Goal: Task Accomplishment & Management: Manage account settings

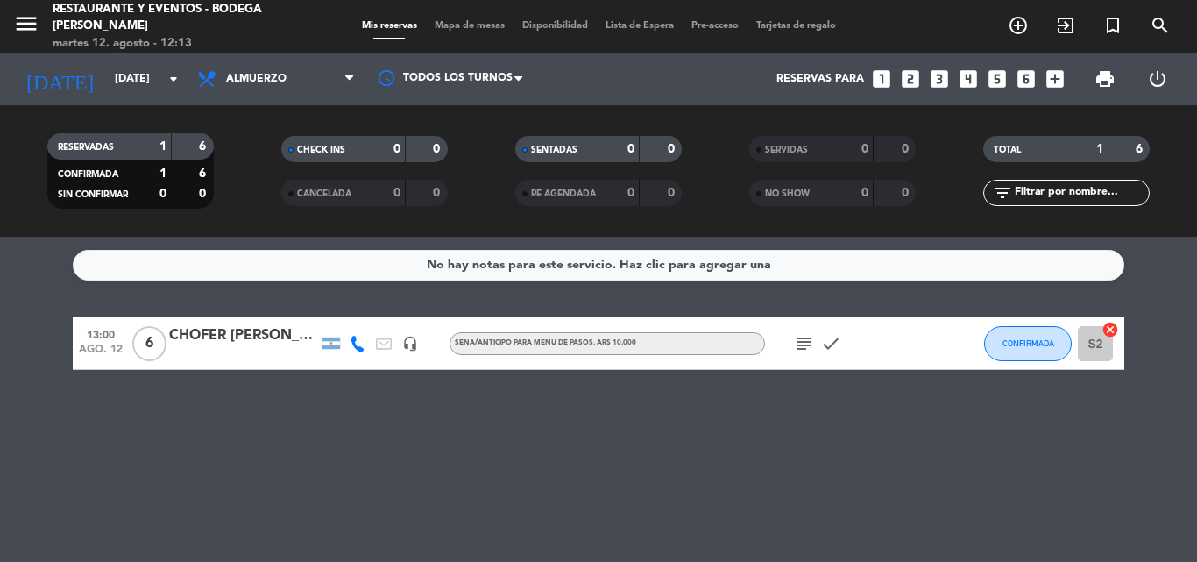
click at [798, 351] on icon "subject" at bounding box center [804, 343] width 21 height 21
click at [765, 474] on div "No hay notas para este servicio. Haz clic para agregar una 13:00 [DATE] 6 CHOFE…" at bounding box center [598, 399] width 1197 height 325
click at [244, 78] on span "Almuerzo" at bounding box center [256, 79] width 60 height 12
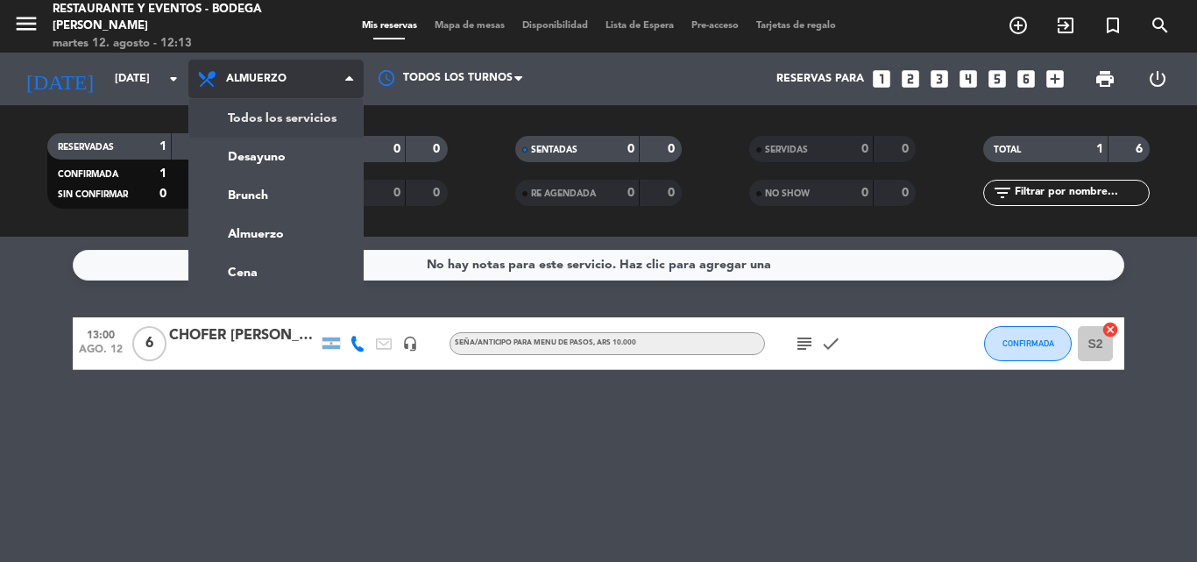
click at [259, 103] on div "Todos los servicios Desayuno Brunch Almuerzo Cena Almuerzo Todos los servicios …" at bounding box center [275, 79] width 175 height 53
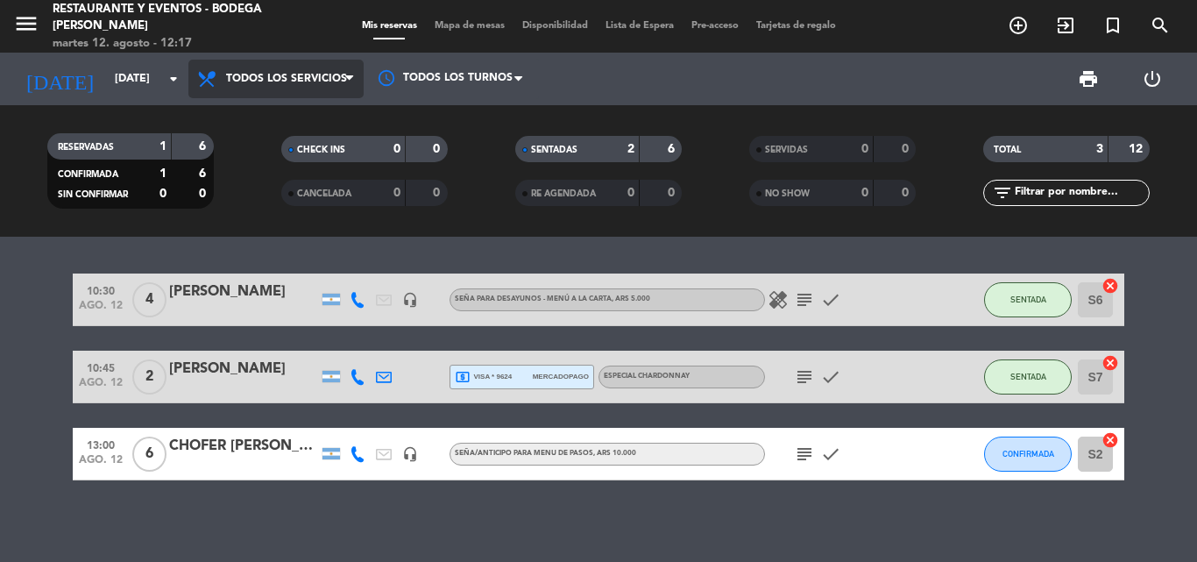
click at [247, 70] on span "Todos los servicios" at bounding box center [275, 79] width 175 height 39
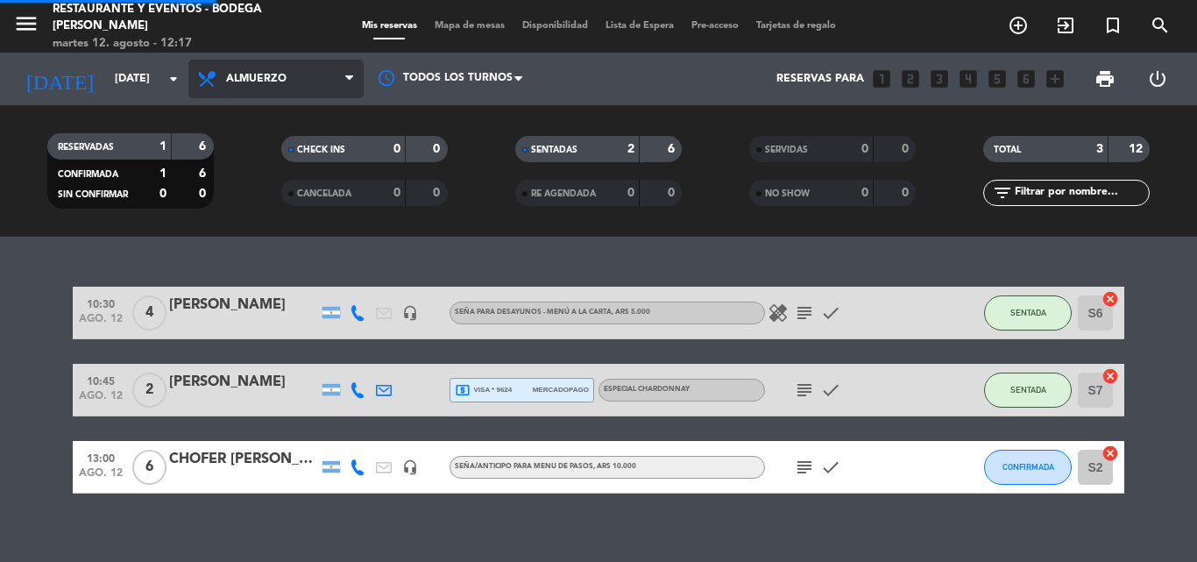
click at [260, 244] on ng-component "menu Restaurante y Eventos - Bodega [PERSON_NAME][DATE] 12. agosto - 12:17 Mis …" at bounding box center [598, 281] width 1197 height 562
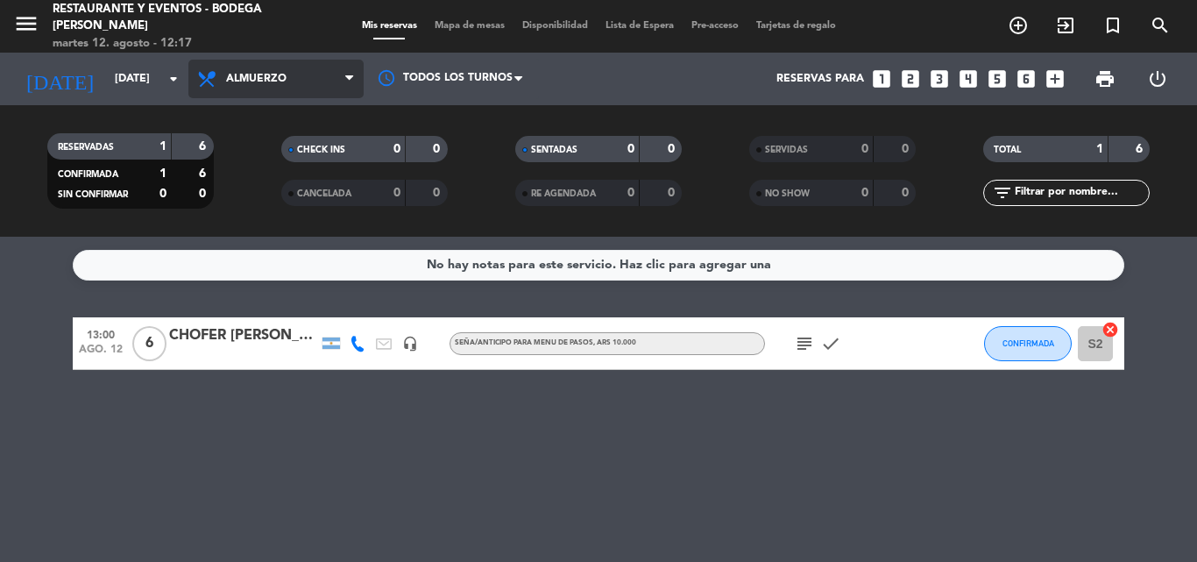
click at [321, 81] on span "Almuerzo" at bounding box center [275, 79] width 175 height 39
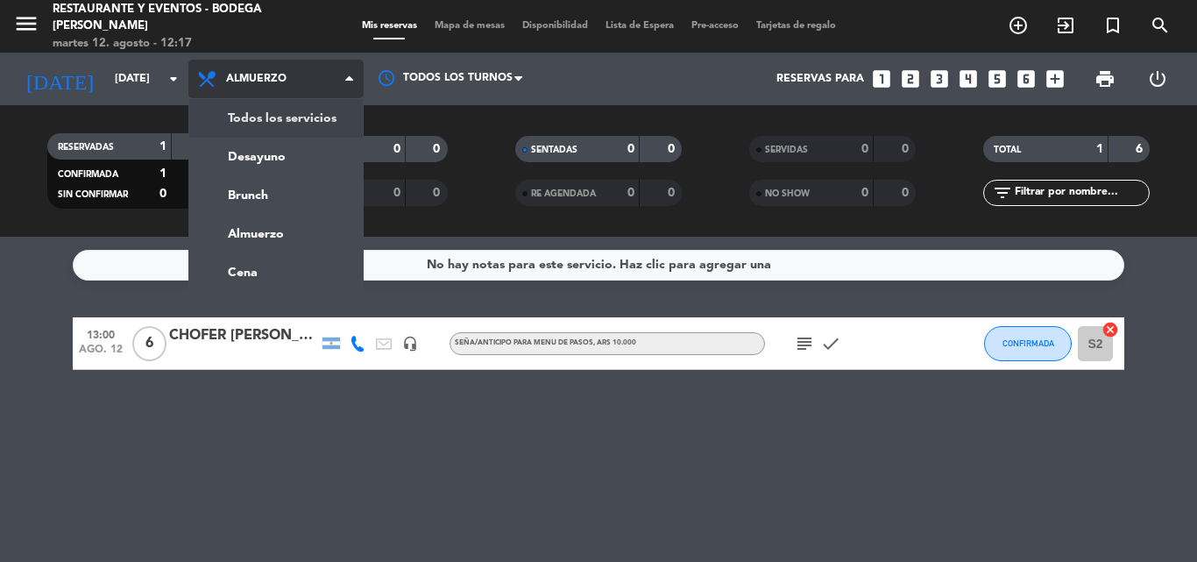
click at [255, 116] on div "menu Restaurante y Eventos - Bodega [PERSON_NAME][DATE] 12. agosto - 12:17 Mis …" at bounding box center [598, 118] width 1197 height 237
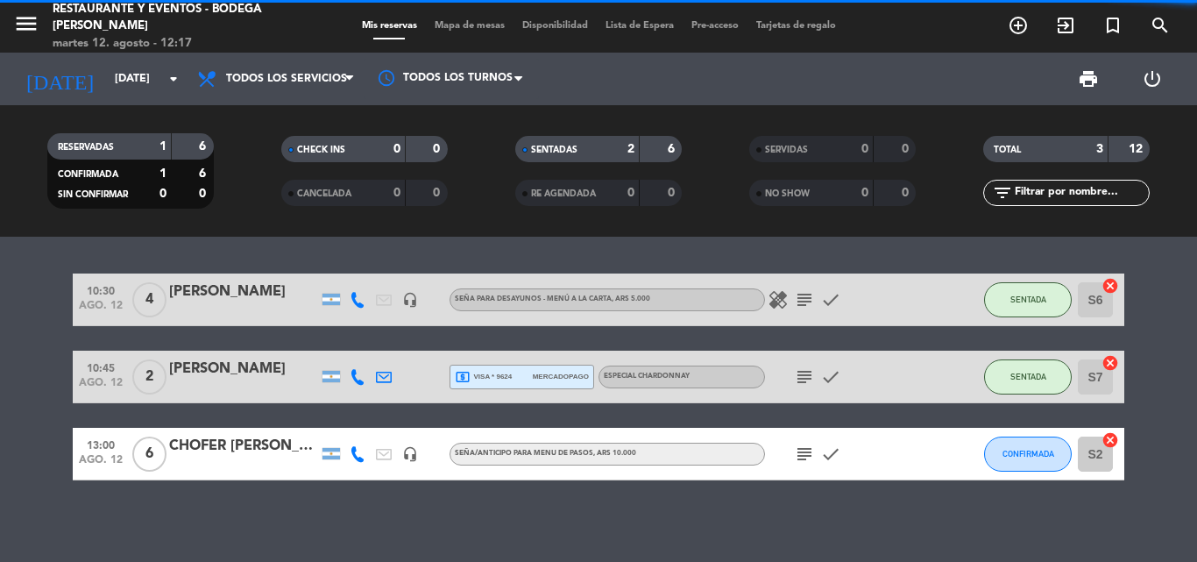
scroll to position [6, 0]
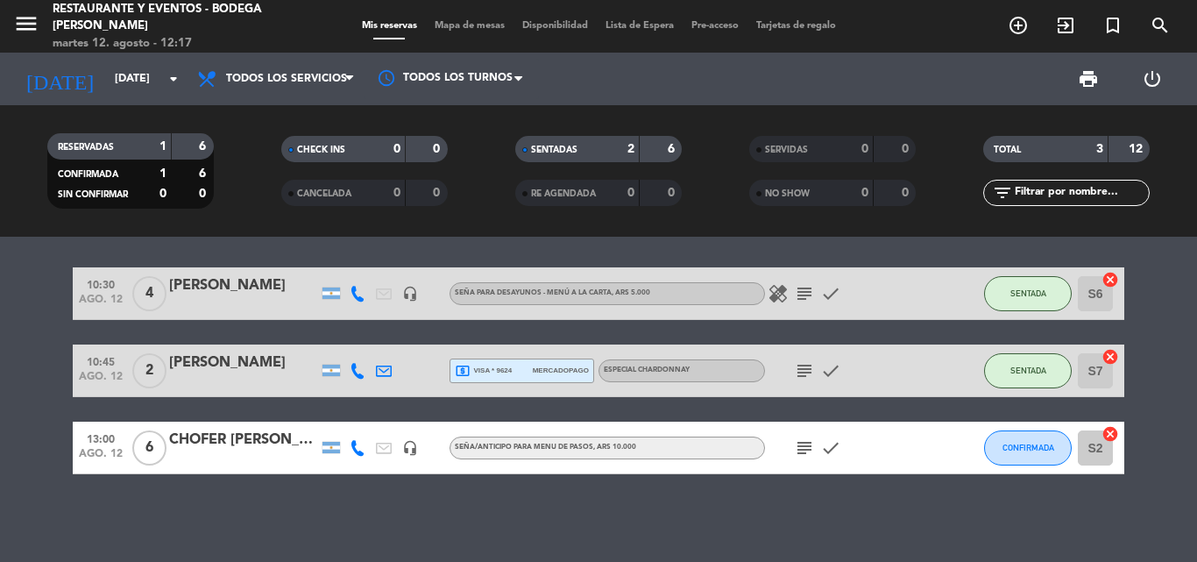
click at [548, 370] on span "mercadopago" at bounding box center [561, 370] width 56 height 11
click at [798, 287] on icon "subject" at bounding box center [804, 293] width 21 height 21
click at [798, 370] on icon "subject" at bounding box center [804, 370] width 21 height 21
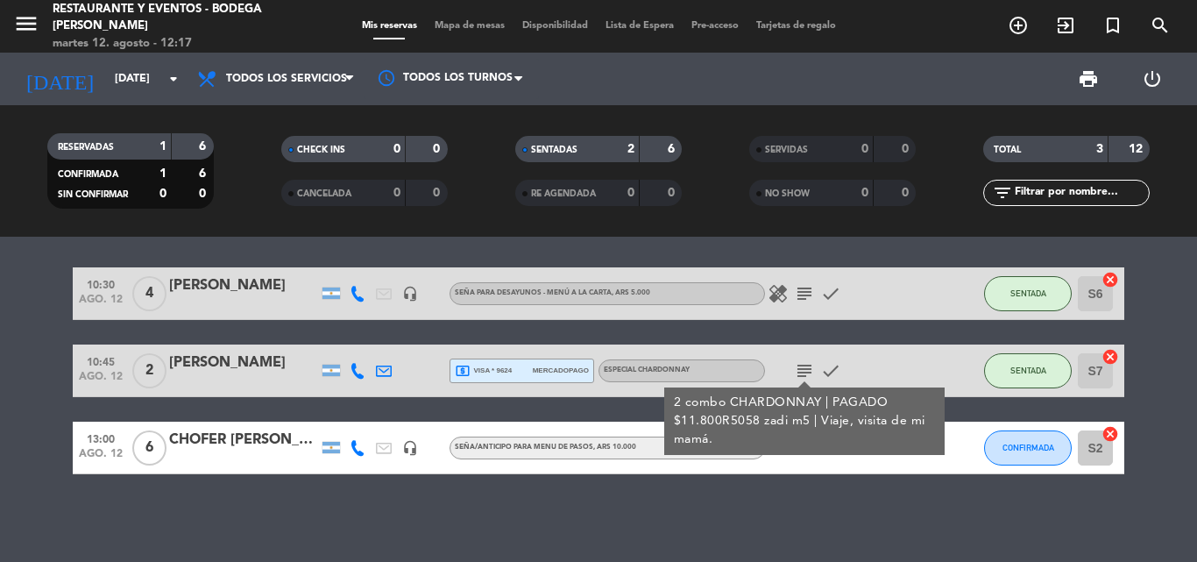
click at [798, 370] on icon "subject" at bounding box center [804, 370] width 21 height 21
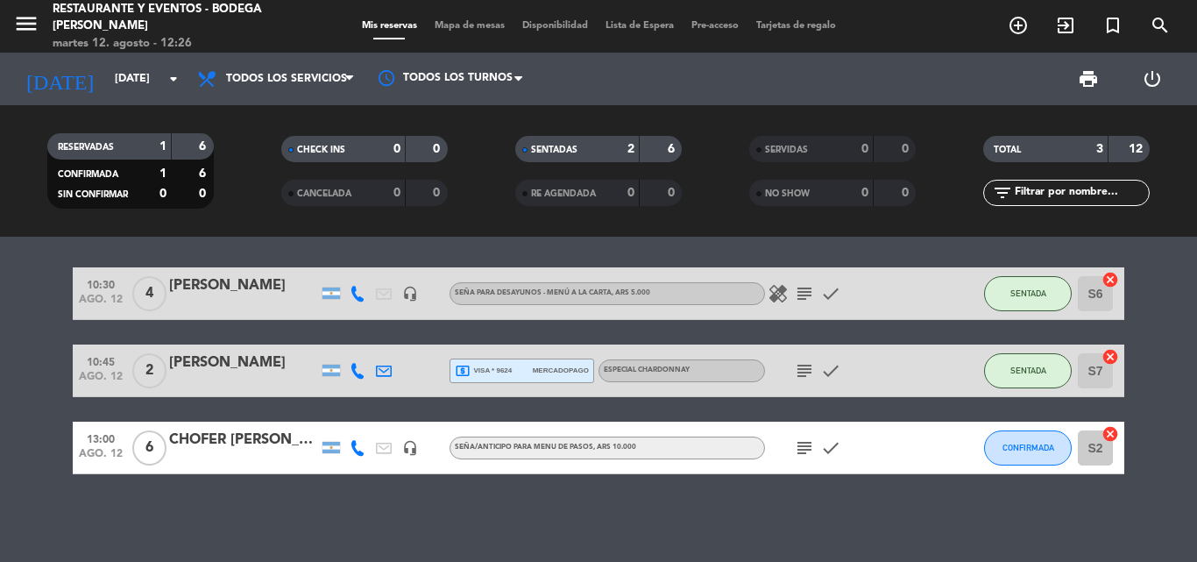
click at [808, 301] on icon "subject" at bounding box center [804, 293] width 21 height 21
click at [804, 448] on icon "subject" at bounding box center [804, 447] width 21 height 21
click at [1022, 450] on span "CONFIRMADA" at bounding box center [1029, 448] width 52 height 10
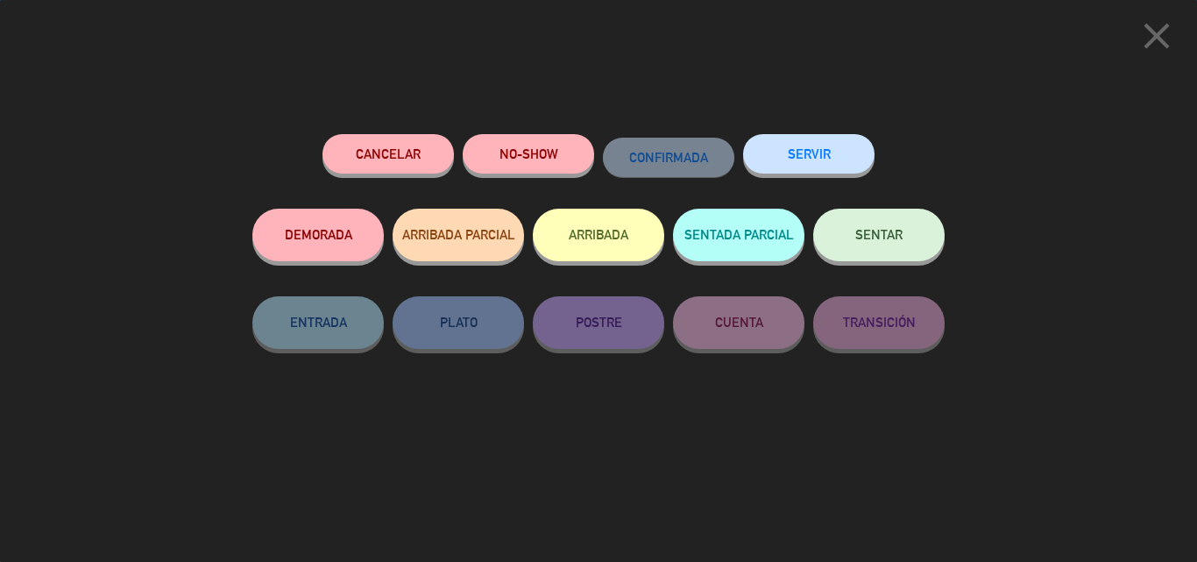
click at [861, 232] on span "SENTAR" at bounding box center [878, 234] width 47 height 15
